Goal: Transaction & Acquisition: Obtain resource

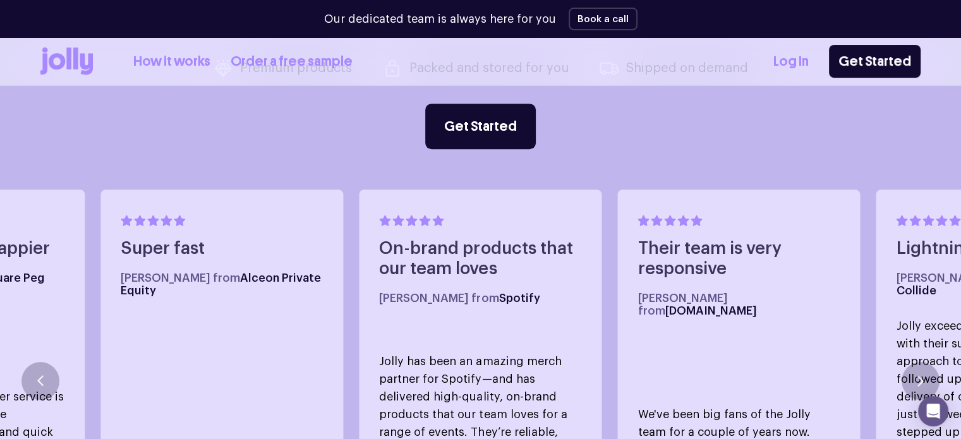
scroll to position [624, 0]
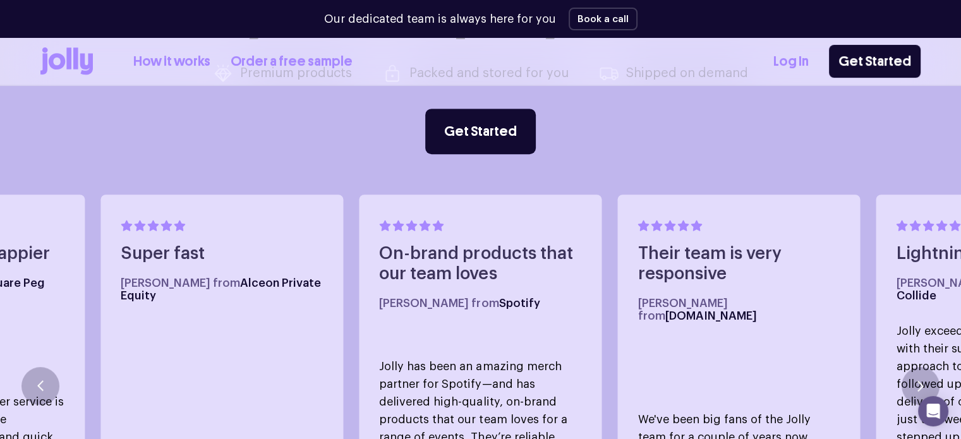
click at [271, 60] on link "Order a free sample" at bounding box center [292, 61] width 122 height 21
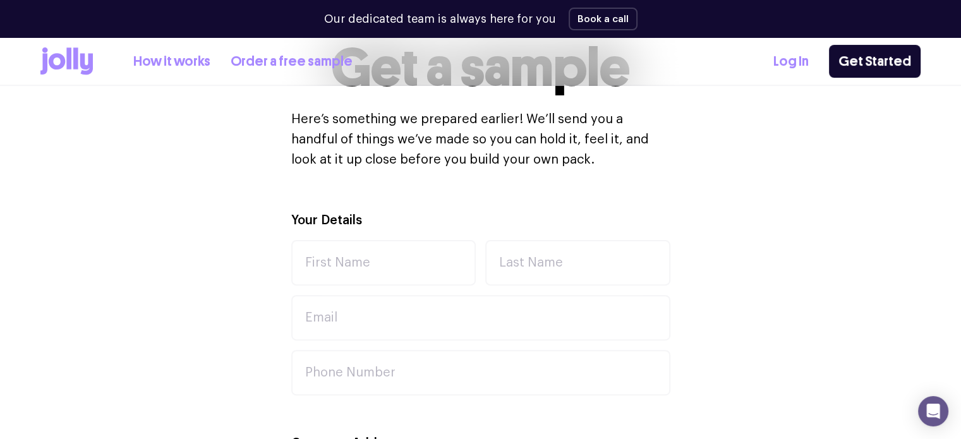
scroll to position [334, 0]
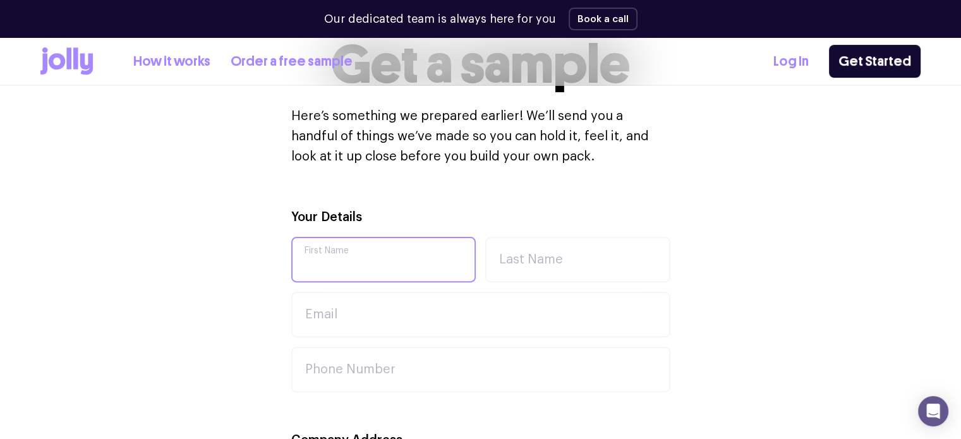
click at [394, 253] on input "First Name" at bounding box center [383, 259] width 185 height 45
type input "will"
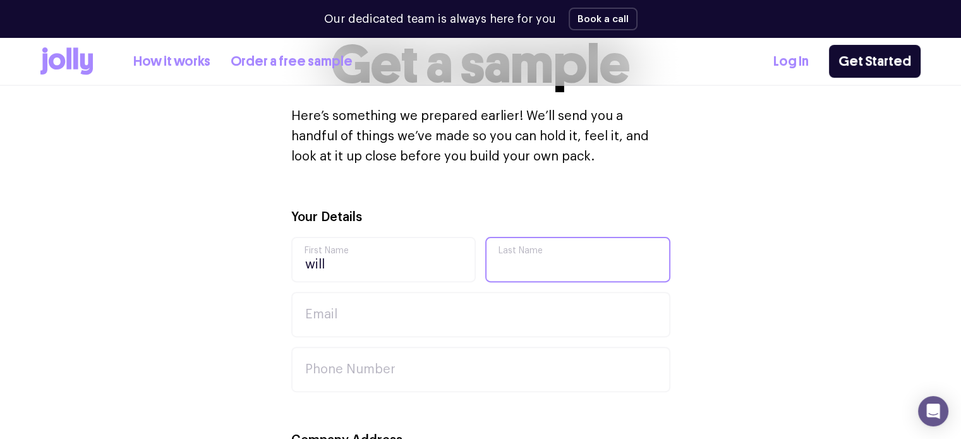
click at [551, 273] on input "Last Name" at bounding box center [577, 259] width 185 height 45
type input "fox"
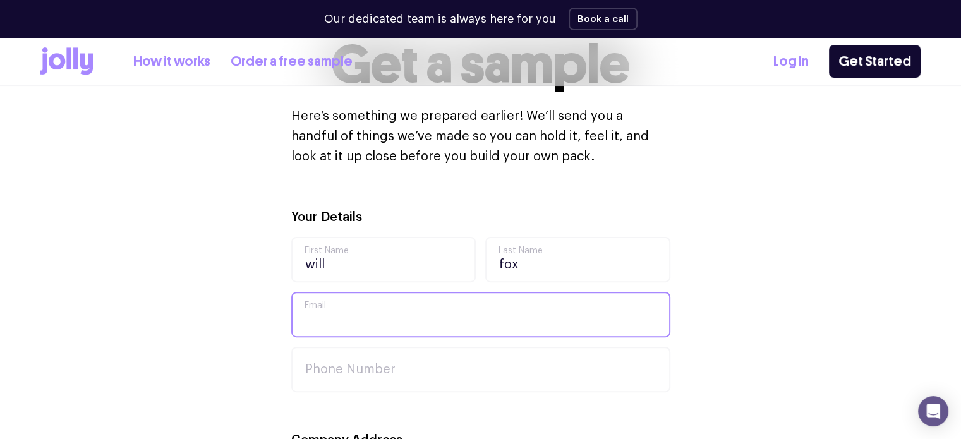
click at [434, 310] on input "Email" at bounding box center [480, 314] width 379 height 45
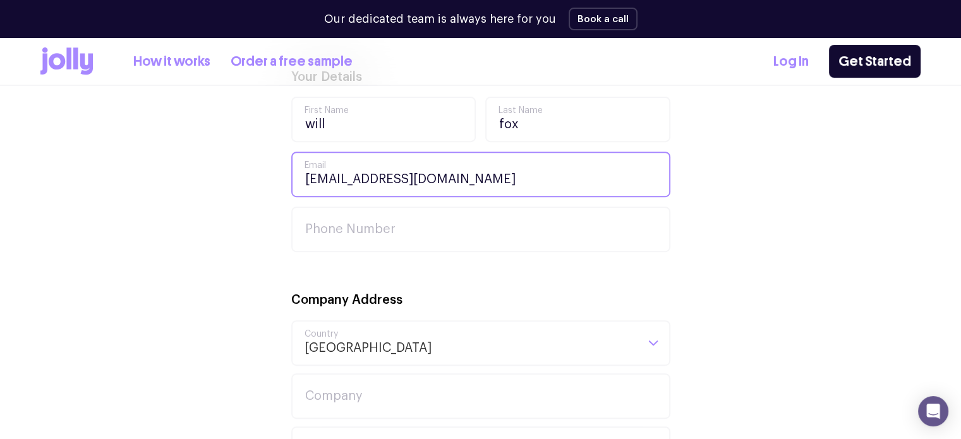
scroll to position [475, 0]
type input "[EMAIL_ADDRESS][DOMAIN_NAME]"
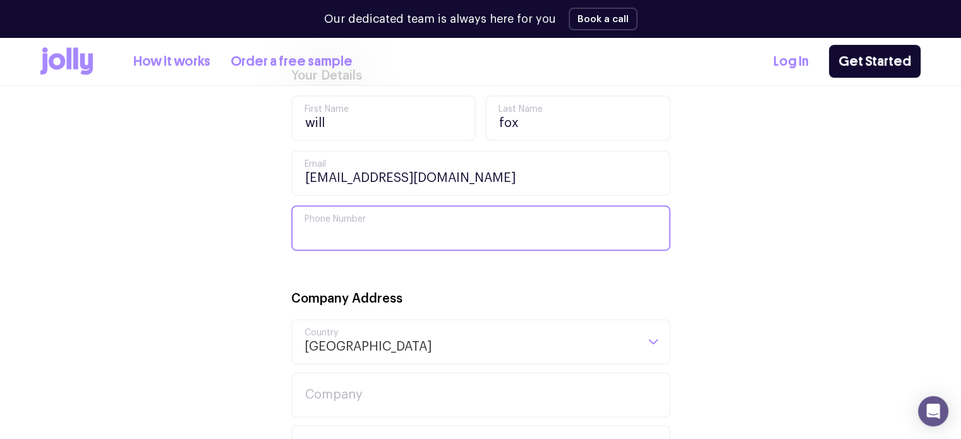
click at [358, 236] on input "Phone Number" at bounding box center [480, 227] width 379 height 45
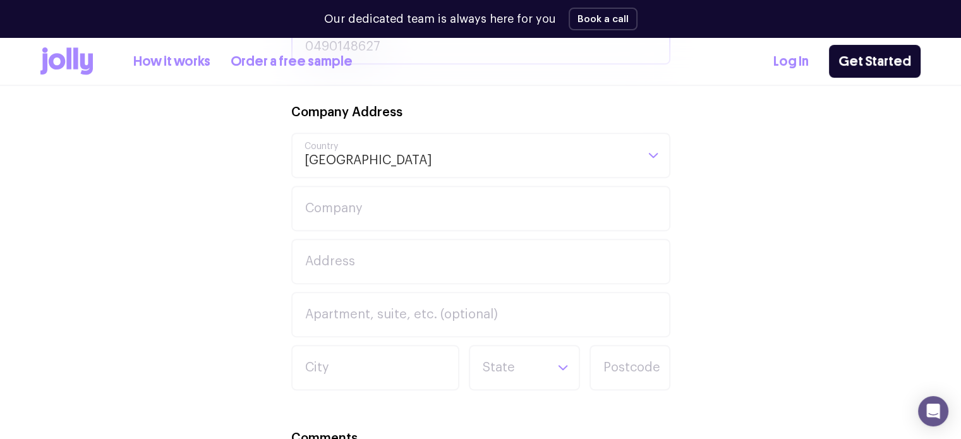
scroll to position [662, 0]
type input "0490148627"
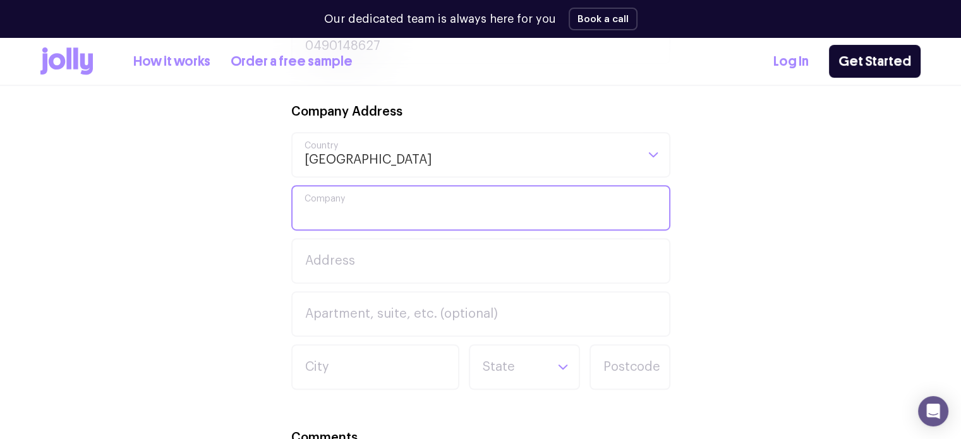
click at [355, 217] on input "Company" at bounding box center [480, 207] width 379 height 45
type input "Weekend garden and lawn care"
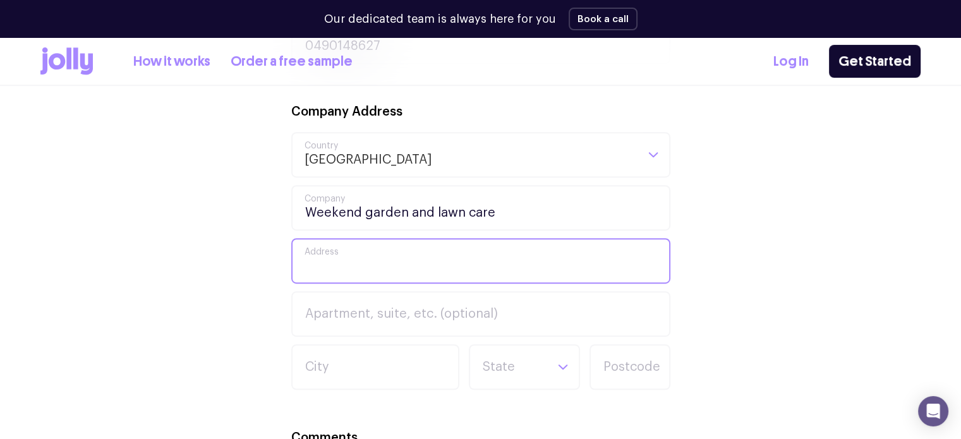
click at [346, 273] on input "Address" at bounding box center [480, 260] width 379 height 45
type input "[STREET_ADDRESS][PERSON_NAME]"
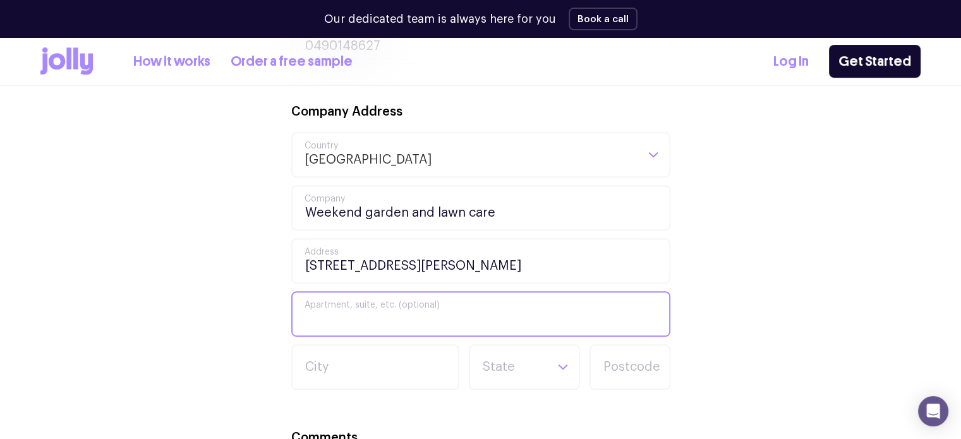
drag, startPoint x: 370, startPoint y: 307, endPoint x: 354, endPoint y: 319, distance: 19.8
click at [349, 318] on input "Apartment, suite, etc. (optional)" at bounding box center [480, 313] width 379 height 45
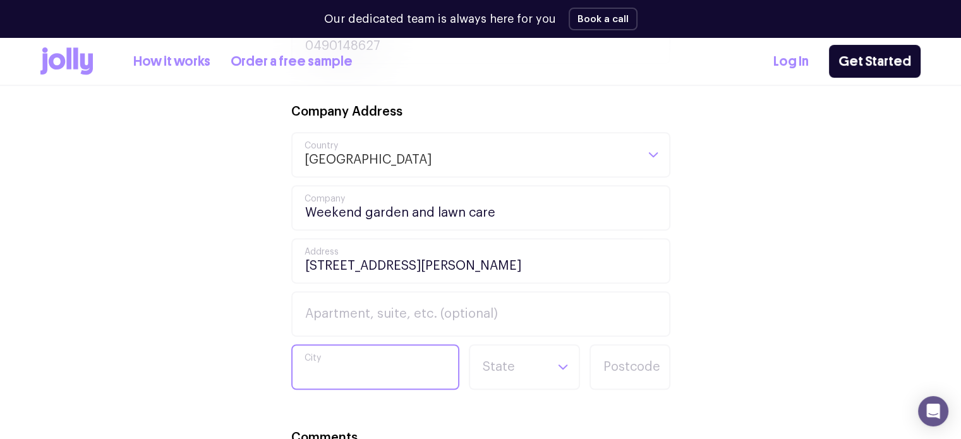
click at [372, 361] on input "City" at bounding box center [375, 366] width 168 height 45
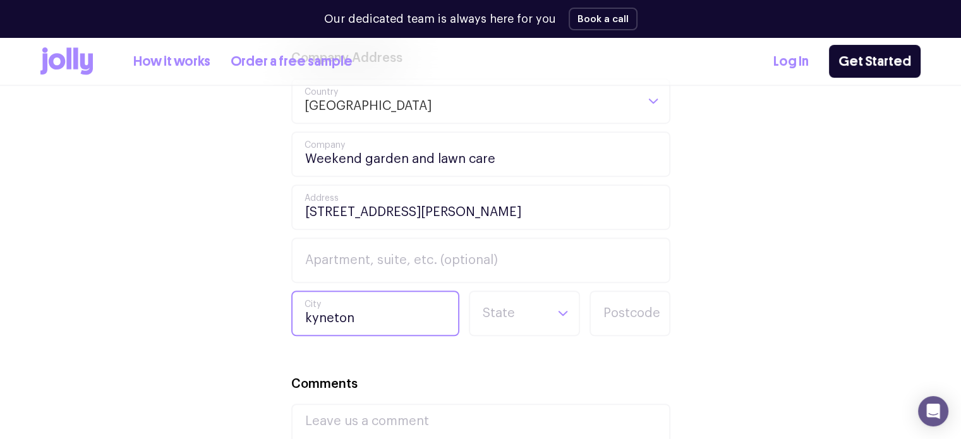
scroll to position [718, 0]
type input "kyneton"
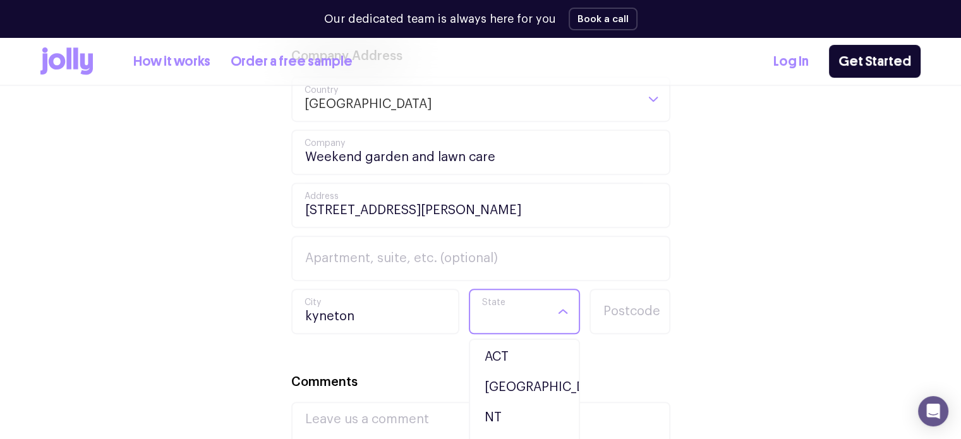
click at [533, 305] on input "Search for option" at bounding box center [513, 311] width 64 height 43
click at [503, 421] on li "VIC" at bounding box center [524, 420] width 105 height 30
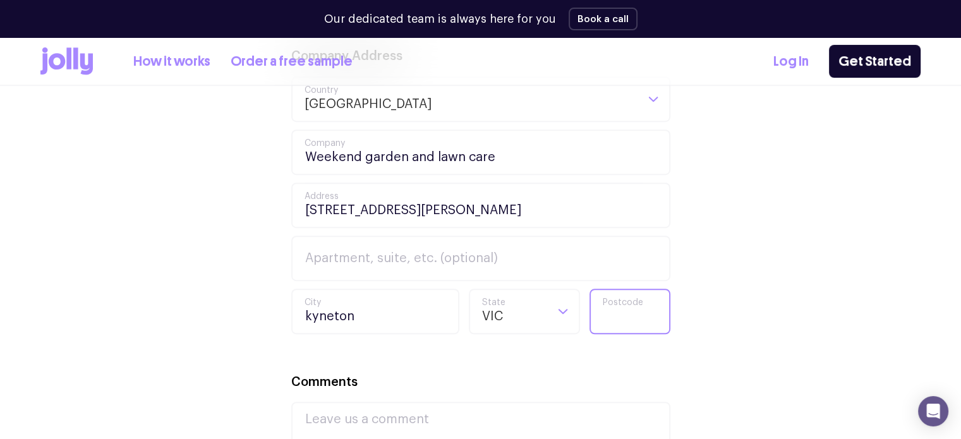
click at [622, 306] on input "Postcode" at bounding box center [629, 311] width 81 height 45
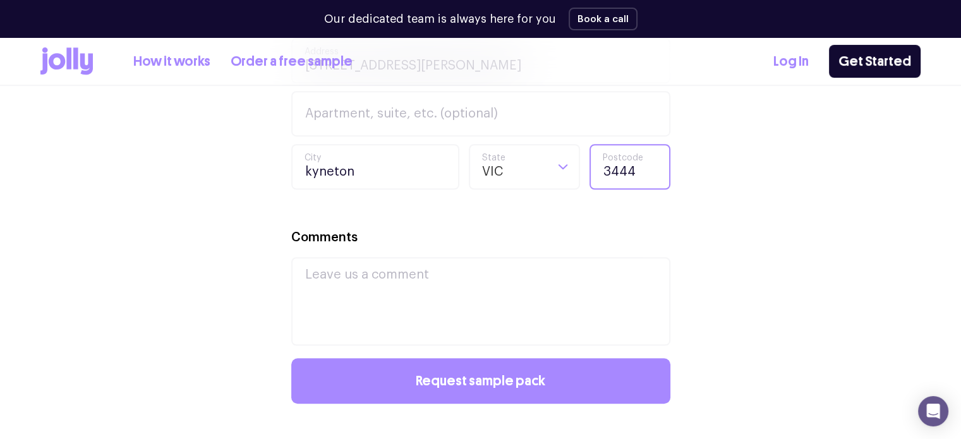
scroll to position [863, 0]
type input "3444"
click at [452, 286] on textarea "Comments" at bounding box center [480, 301] width 379 height 88
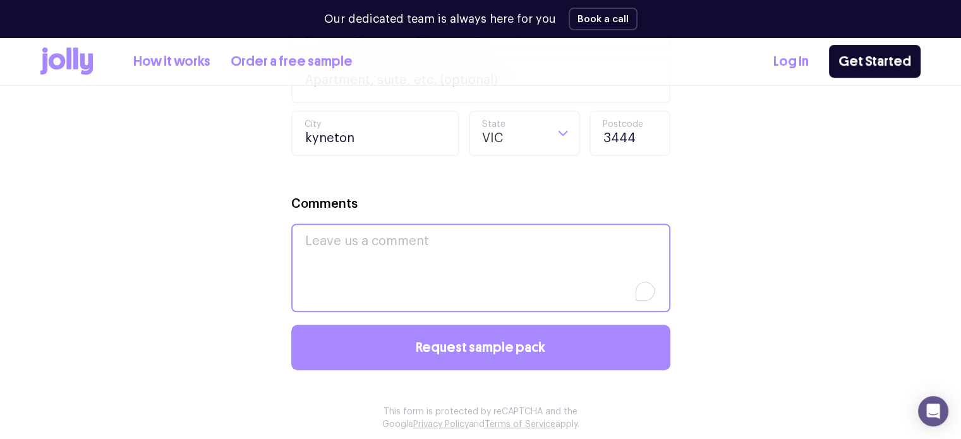
scroll to position [897, 0]
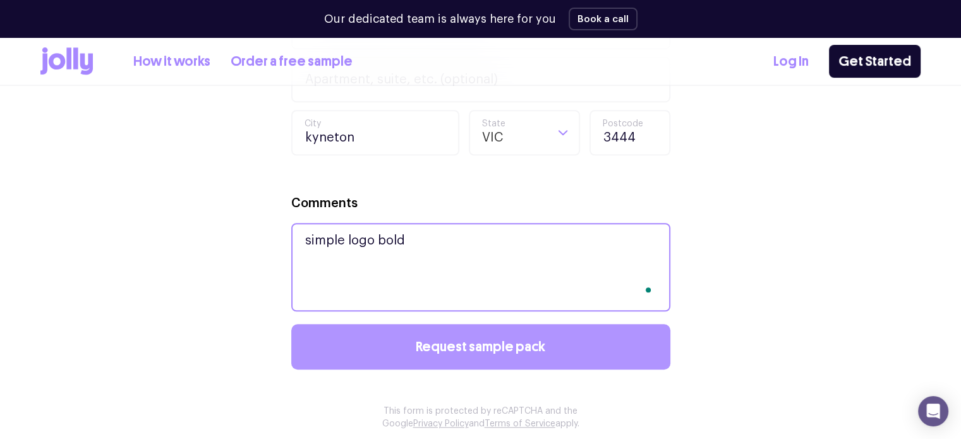
type textarea "simple logo bold"
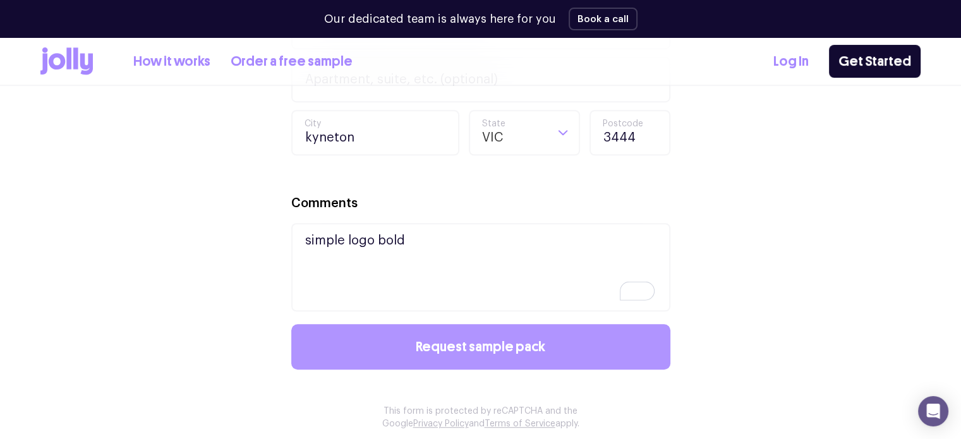
click at [442, 330] on button "Request sample pack" at bounding box center [480, 346] width 379 height 45
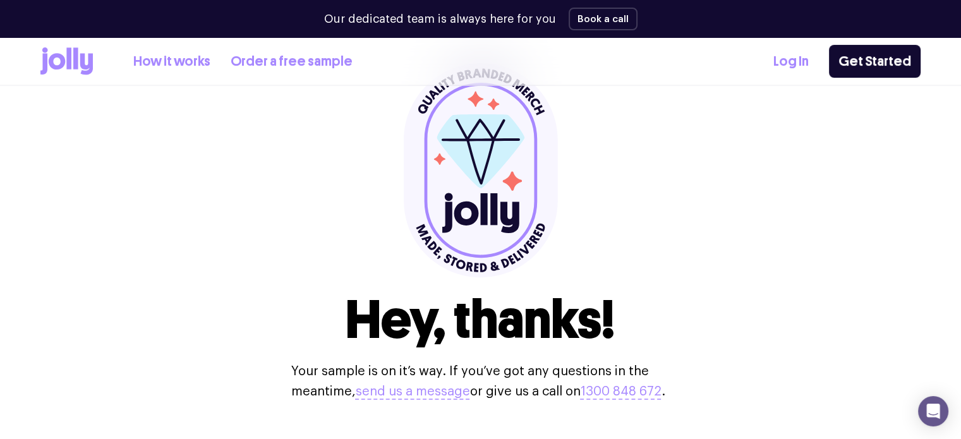
scroll to position [0, 0]
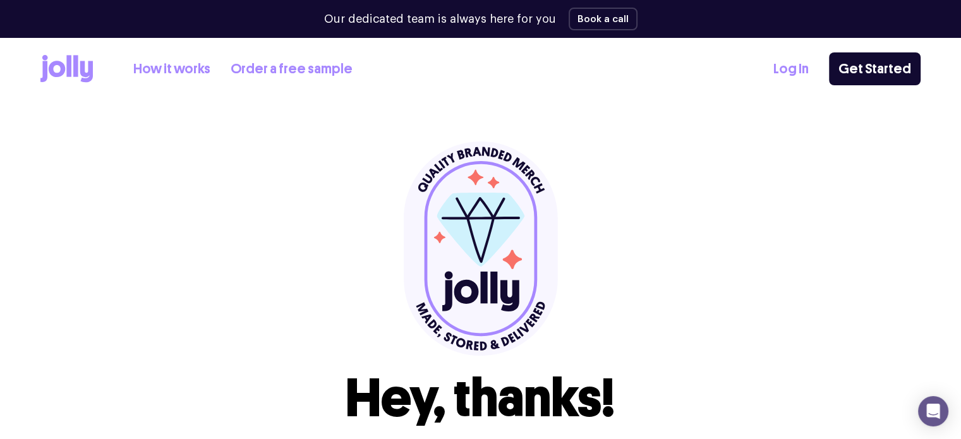
click at [176, 73] on link "How it works" at bounding box center [171, 69] width 77 height 21
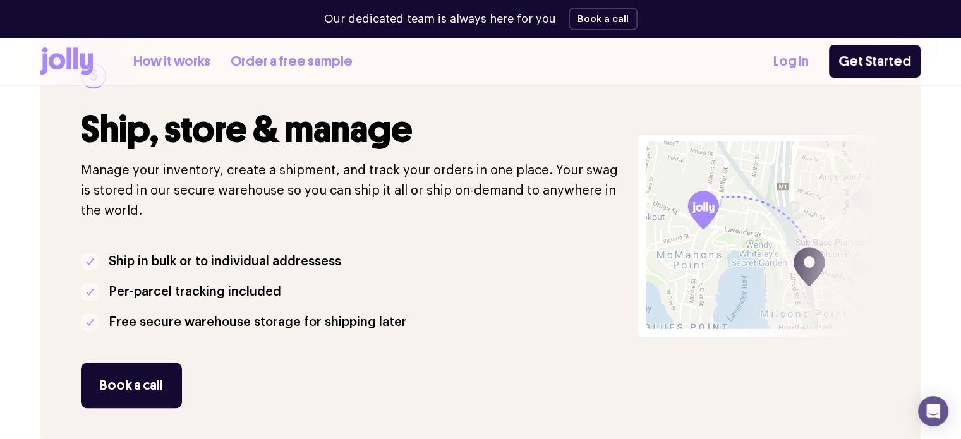
scroll to position [1135, 0]
